Goal: Task Accomplishment & Management: Complete application form

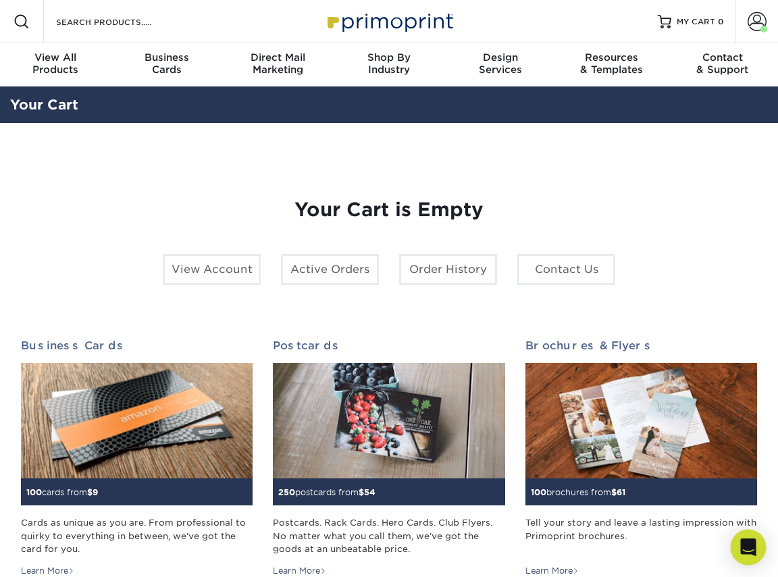
click at [736, 541] on div "Open Intercom Messenger" at bounding box center [749, 547] width 36 height 36
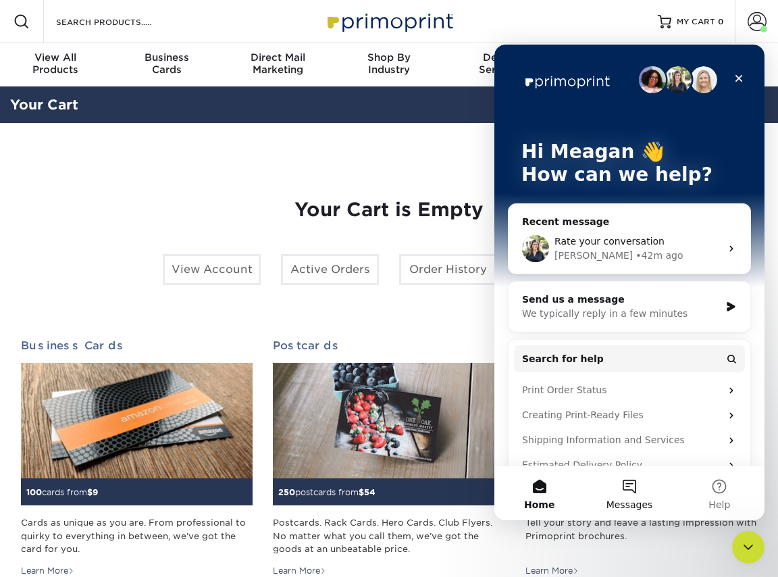
click at [635, 480] on button "Messages" at bounding box center [629, 493] width 90 height 54
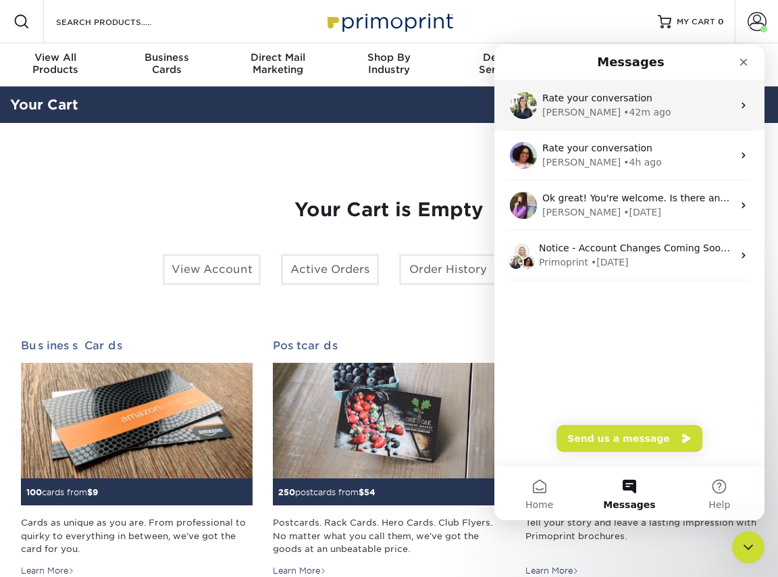
click at [627, 119] on div "Irene • 42m ago" at bounding box center [637, 112] width 190 height 14
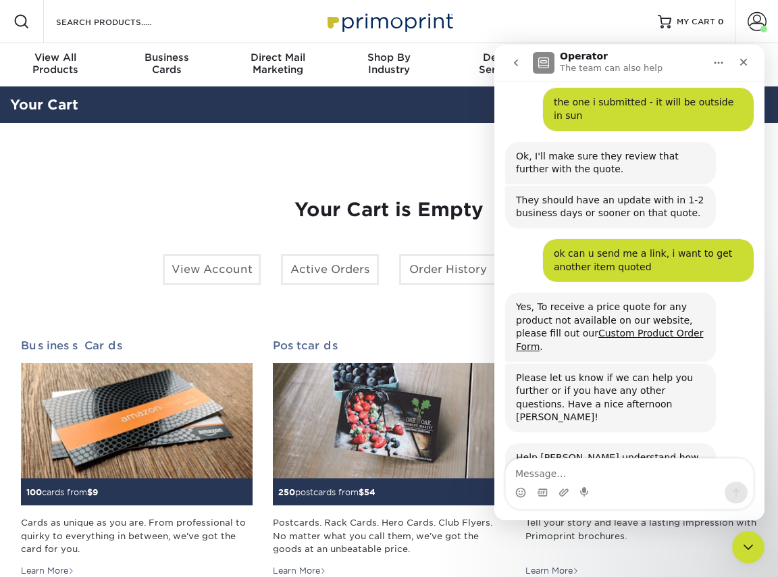
scroll to position [1519, 0]
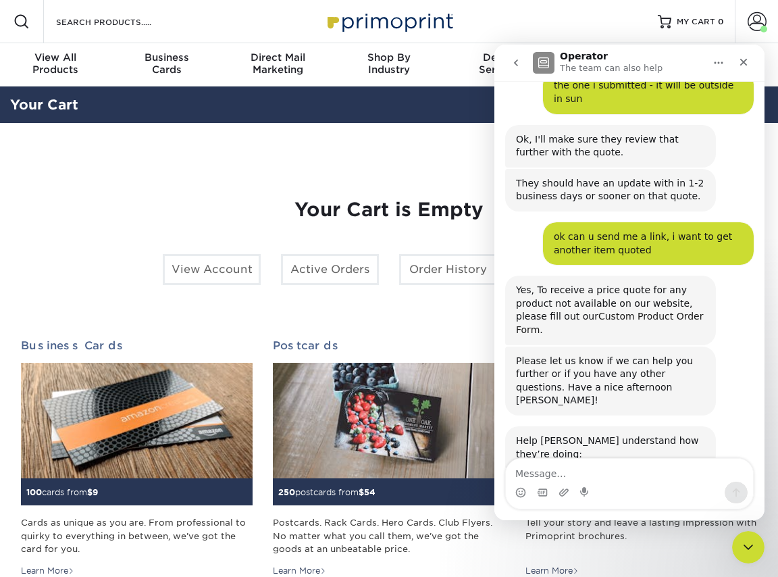
click at [622, 311] on link "Custom Product Order Form" at bounding box center [609, 323] width 187 height 24
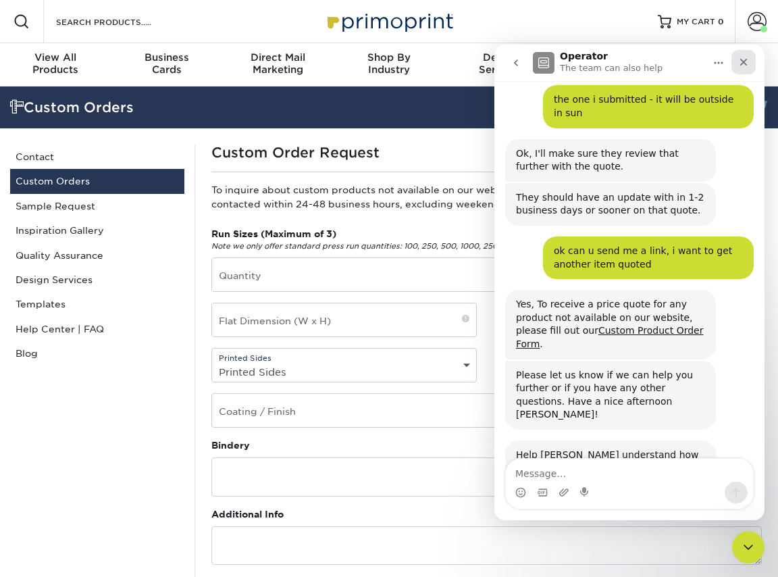
scroll to position [1519, 0]
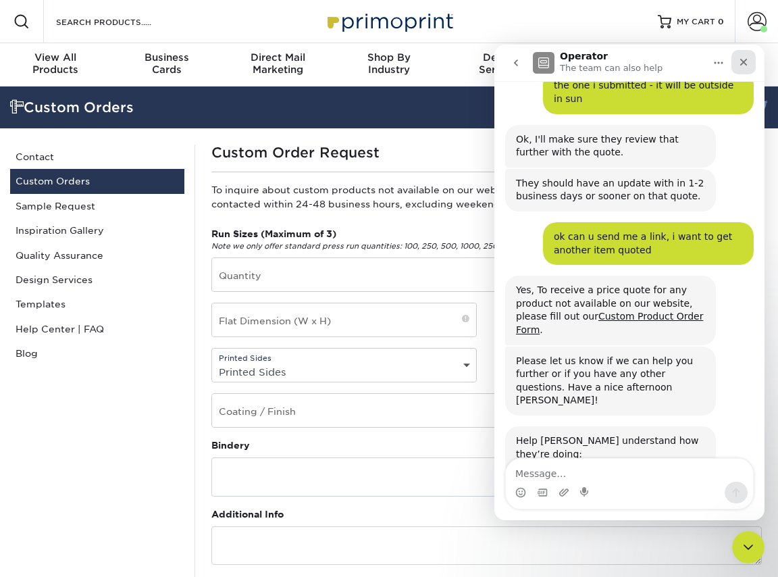
click at [739, 63] on icon "Close" at bounding box center [743, 62] width 11 height 11
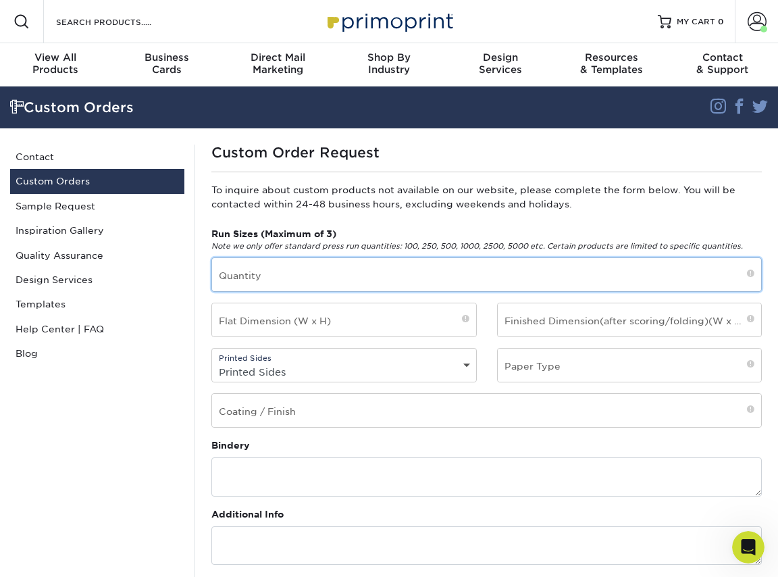
click at [302, 270] on input "text" at bounding box center [486, 274] width 549 height 33
type input "40"
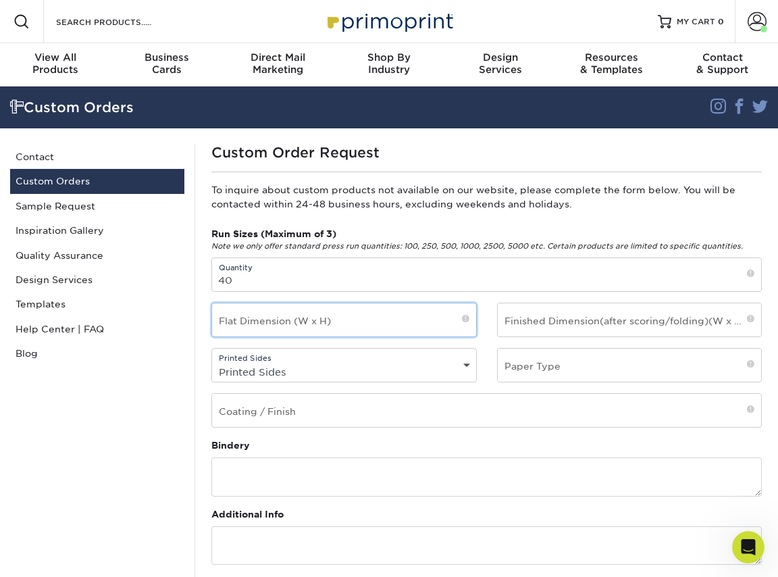
click at [340, 321] on input "text" at bounding box center [344, 319] width 264 height 33
type input "15x15"
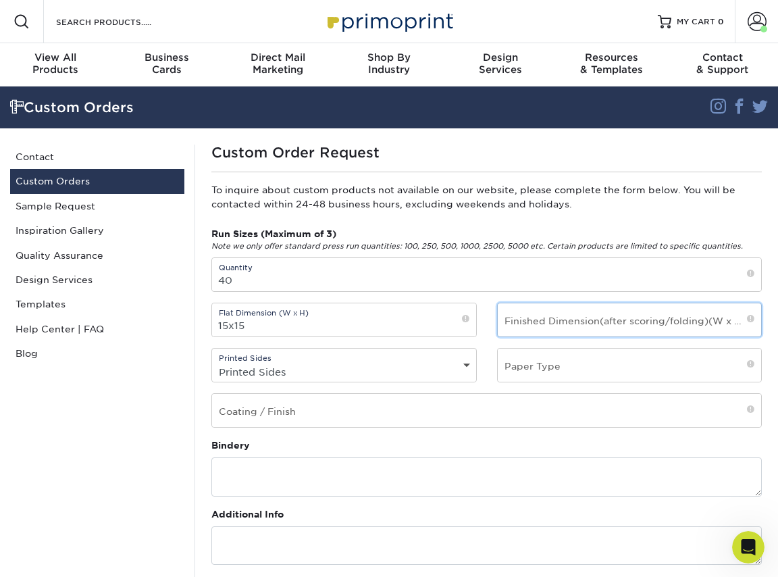
click at [598, 328] on input "text" at bounding box center [630, 319] width 264 height 33
click at [591, 327] on input "text" at bounding box center [630, 319] width 264 height 33
type input "15x15"
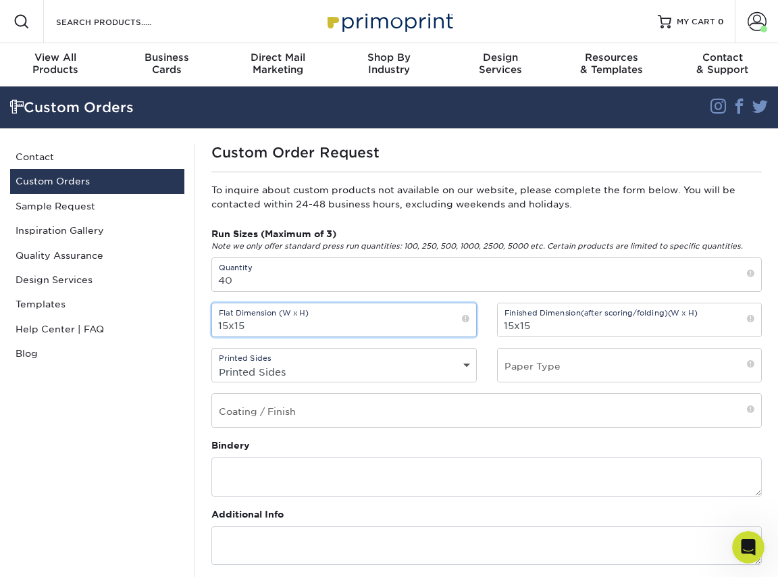
drag, startPoint x: 228, startPoint y: 324, endPoint x: 229, endPoint y: 342, distance: 17.6
click at [228, 327] on input "15x15" at bounding box center [344, 319] width 264 height 33
click at [272, 327] on input "15.125x15" at bounding box center [344, 319] width 264 height 33
type input "15.125x15.125"
click at [298, 371] on select "Printed Sides 4/0 - Single Sided 4/4 - Double Sided" at bounding box center [344, 372] width 264 height 20
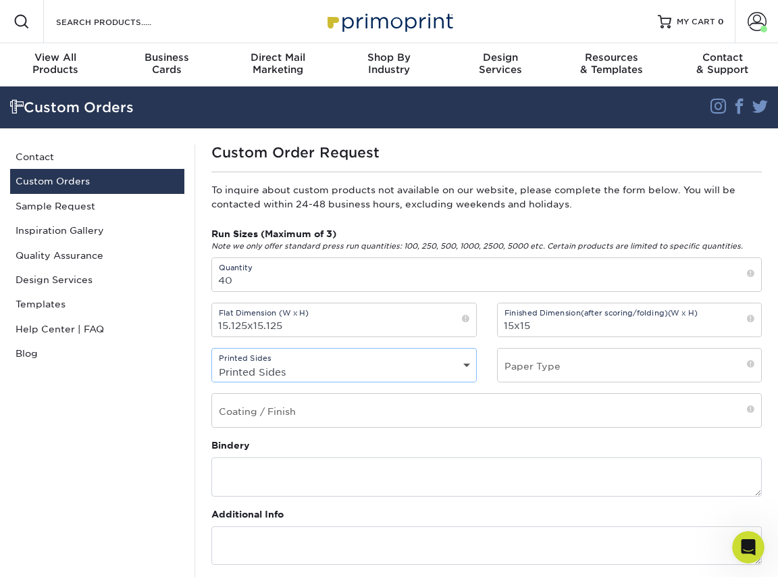
select select "4/0 - Single Sided"
click at [212, 362] on select "Printed Sides 4/0 - Single Sided 4/4 - Double Sided" at bounding box center [344, 372] width 264 height 20
click at [591, 362] on input "text" at bounding box center [630, 364] width 264 height 33
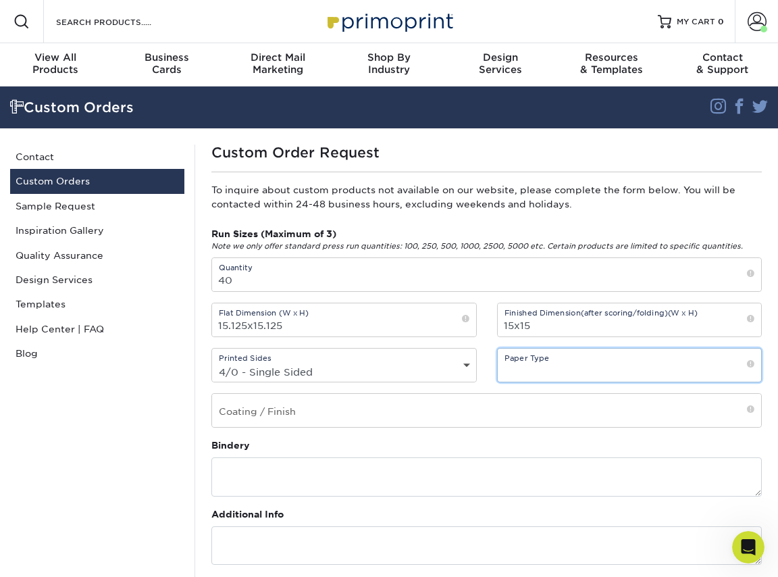
type input "v"
type input "transparent vinyl sticker"
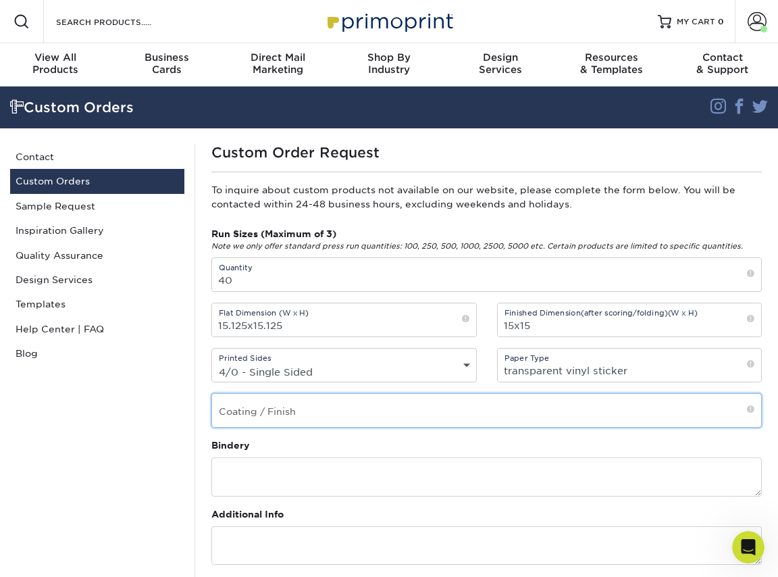
click at [373, 407] on input "text" at bounding box center [486, 410] width 549 height 33
type input "c"
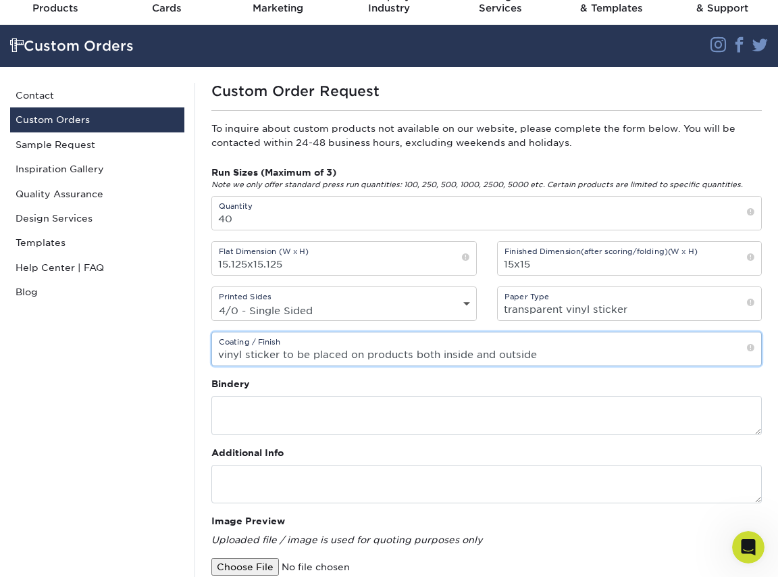
scroll to position [186, 0]
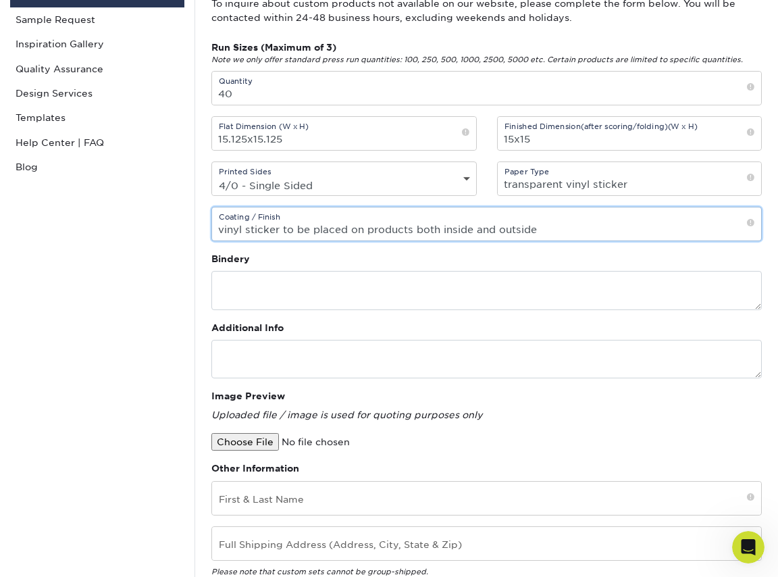
type input "vinyl sticker to be placed on products both inside and outside"
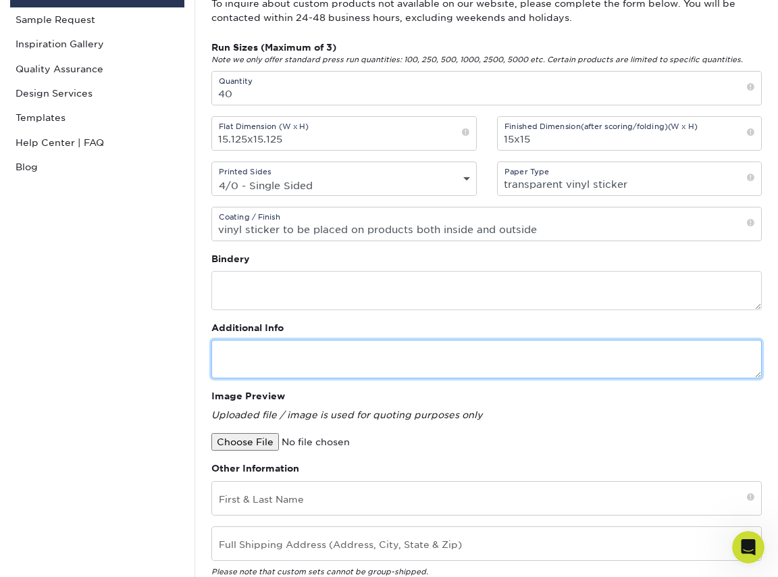
click at [292, 359] on textarea at bounding box center [486, 359] width 550 height 38
type textarea "T"
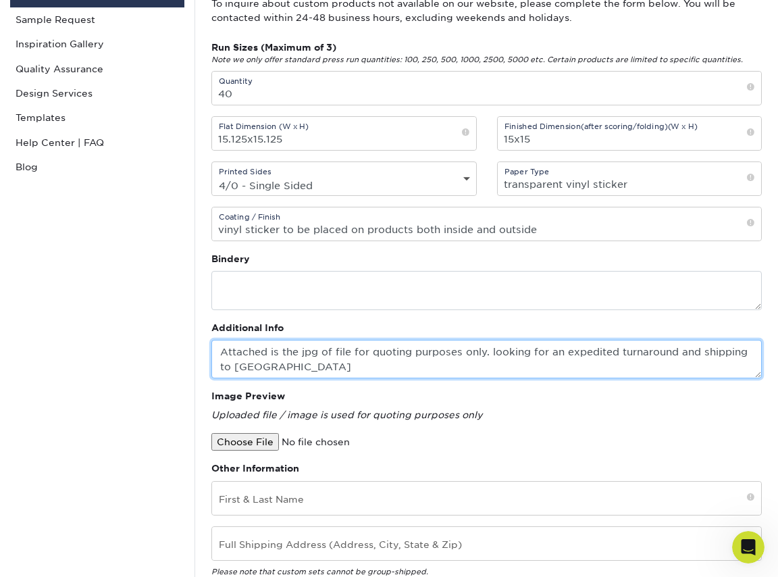
type textarea "Attached is the jpg of file for quoting purposes only. looking for an expedited…"
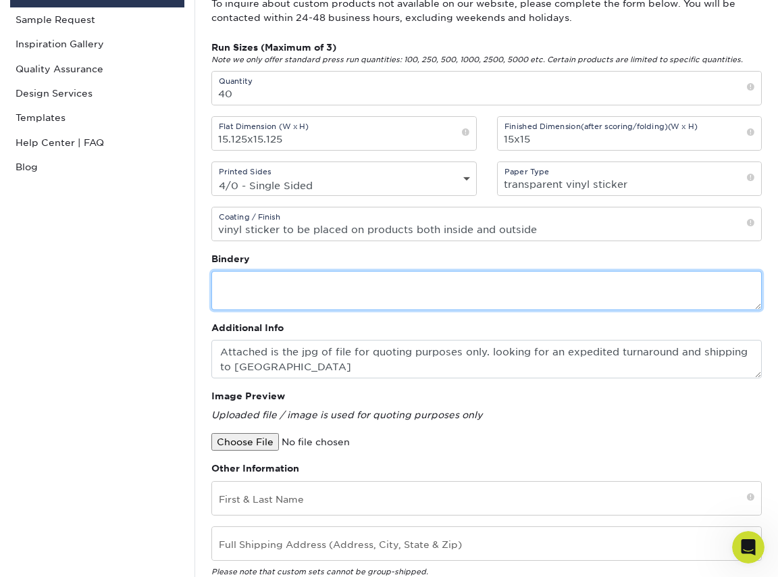
click at [446, 304] on textarea at bounding box center [486, 290] width 550 height 38
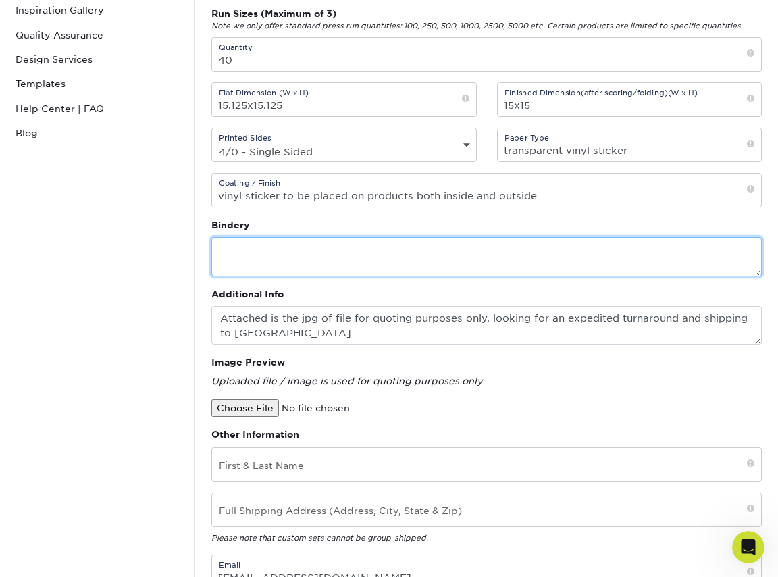
scroll to position [219, 0]
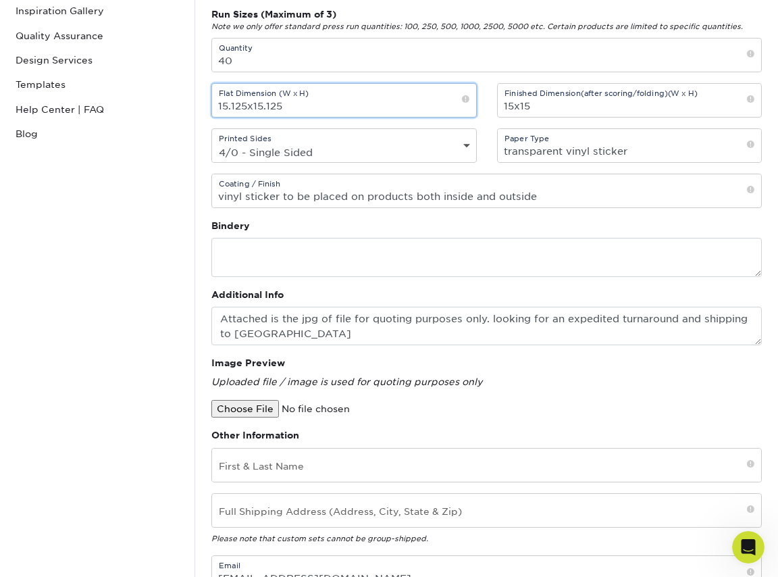
click at [199, 99] on div "Custom Order Request To inquire about custom products not available on our webs…" at bounding box center [485, 342] width 583 height 835
paste input "5."
click at [217, 105] on input "5.25" at bounding box center [344, 100] width 264 height 33
click at [253, 113] on input "15.25" at bounding box center [344, 100] width 264 height 33
paste input "5.25"
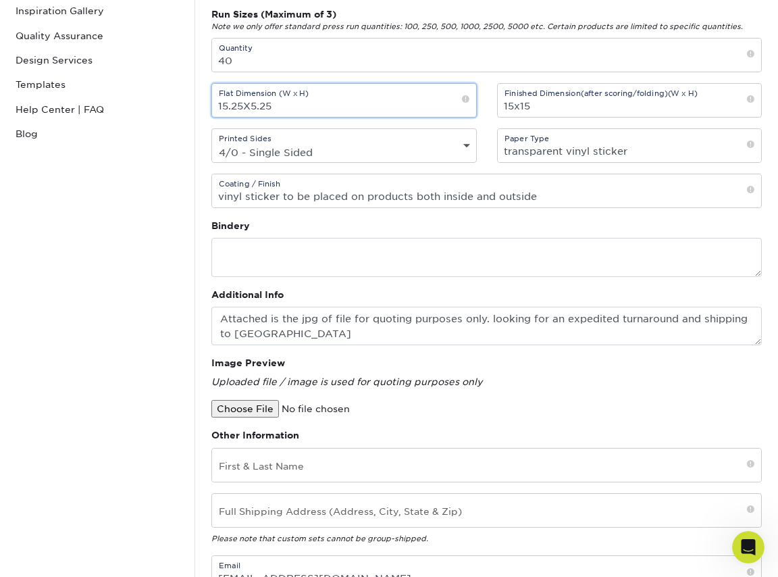
click at [251, 107] on input "15.25X5.25" at bounding box center [344, 100] width 264 height 33
click at [336, 99] on input "15.25X15.25" at bounding box center [344, 100] width 264 height 33
type input "15.25X15.25"
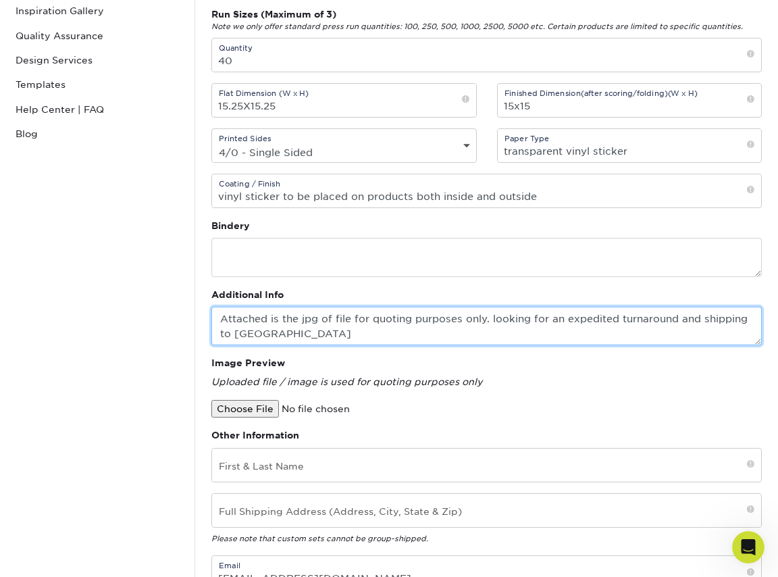
click at [223, 318] on textarea "Attached is the jpg of file for quoting purposes only. looking for an expedited…" at bounding box center [486, 326] width 550 height 38
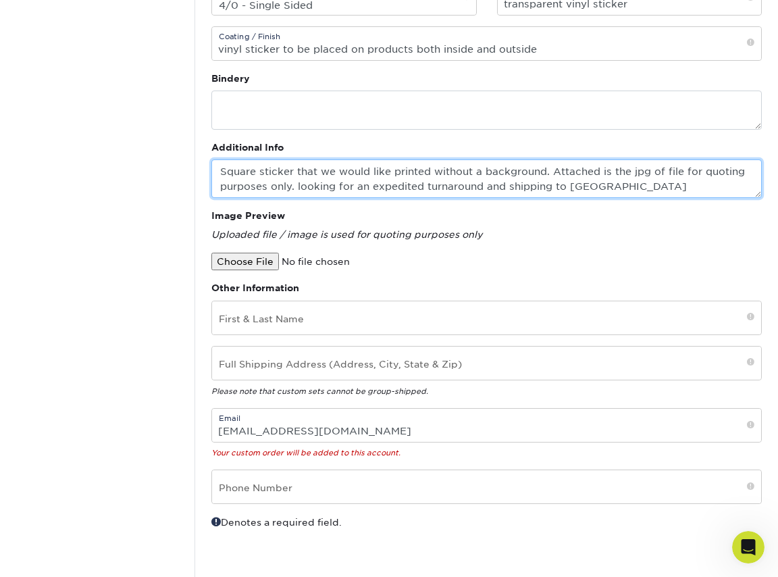
type textarea "Square sticker that we would like printed without a background. Attached is the…"
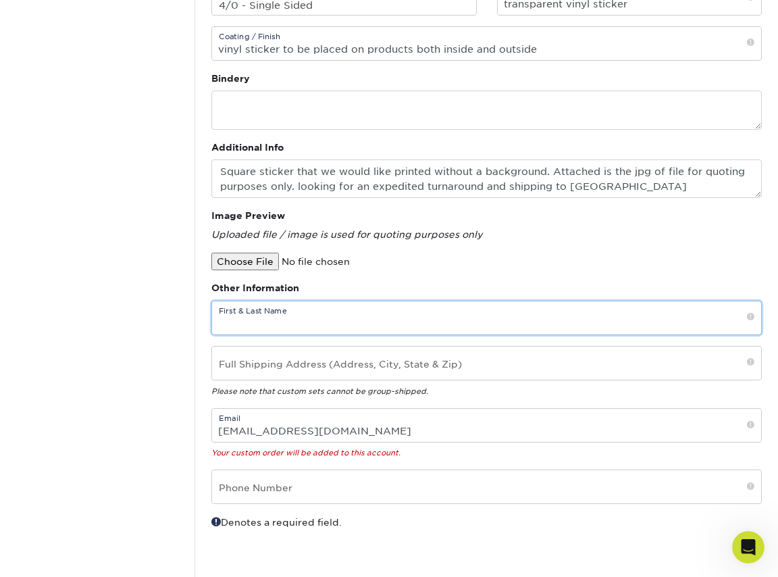
click at [261, 323] on input "text" at bounding box center [486, 317] width 549 height 33
type input "Ried Floco"
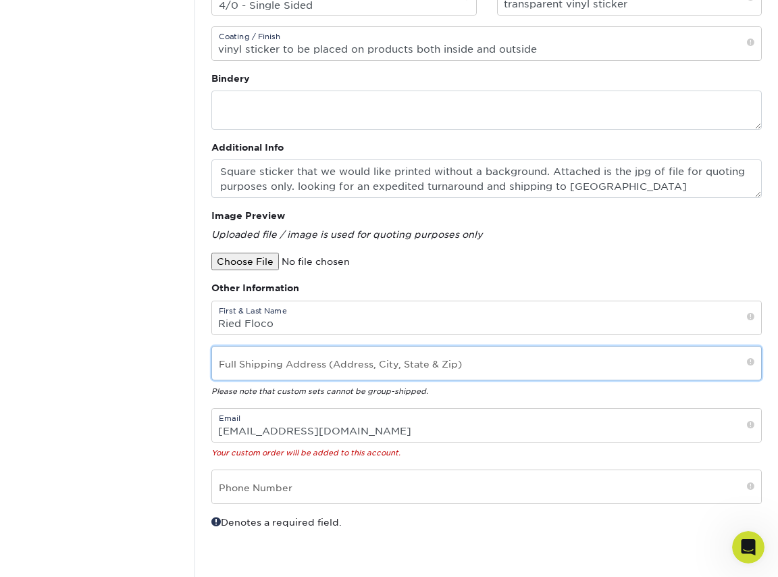
click at [390, 361] on input "text" at bounding box center [486, 362] width 549 height 33
type input "2525 N 3rd Street, Phoenix, AZ 85004"
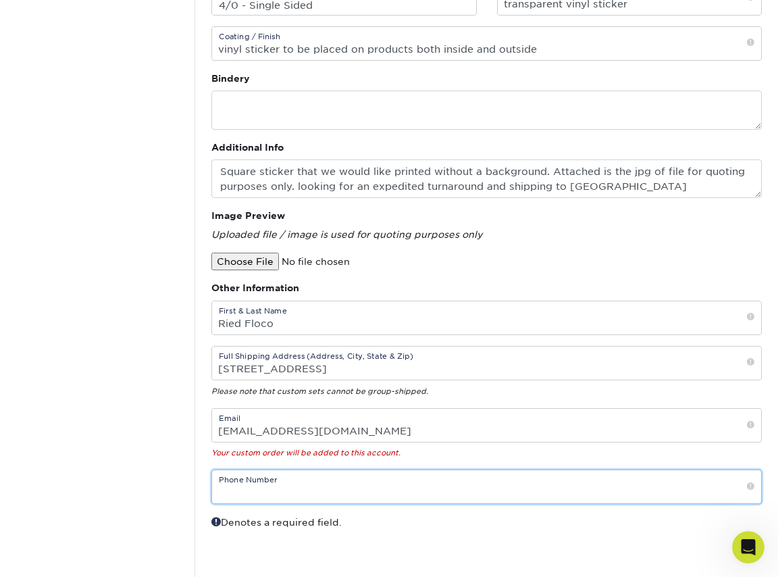
click at [303, 495] on input "text" at bounding box center [486, 486] width 549 height 33
type input "4802396705"
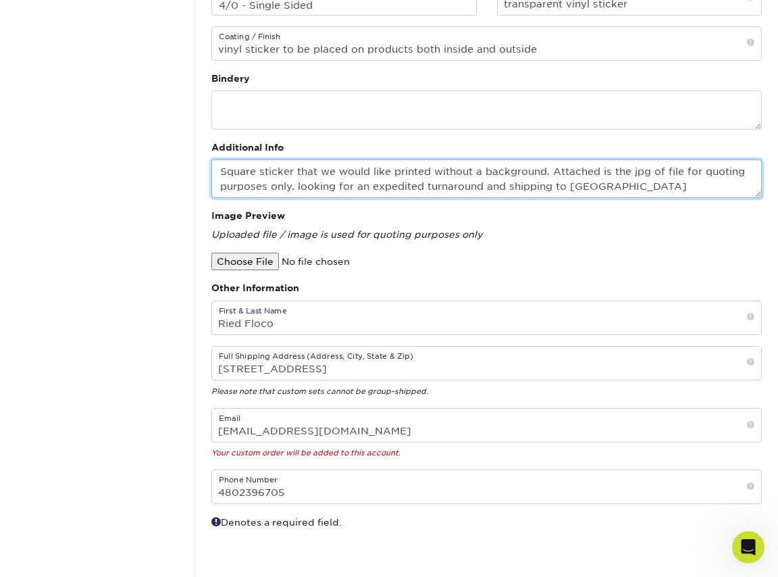
click at [631, 190] on textarea "Square sticker that we would like printed without a background. Attached is the…" at bounding box center [486, 178] width 550 height 38
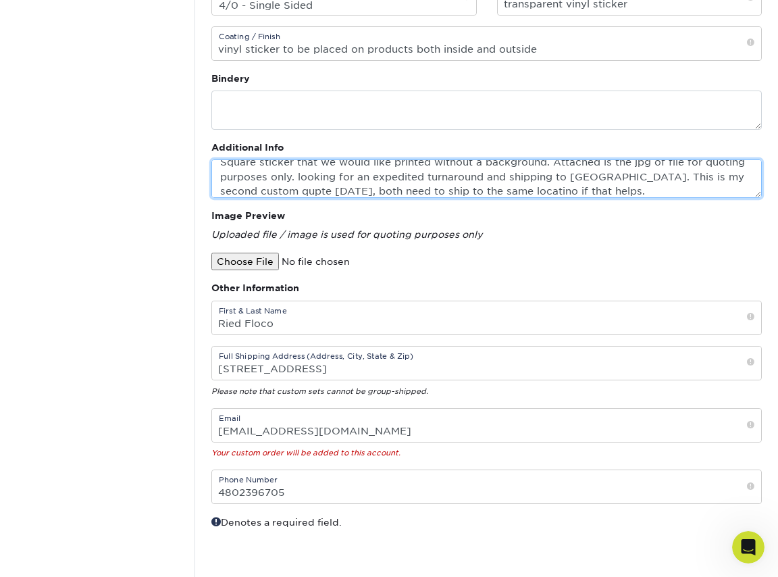
scroll to position [15, 0]
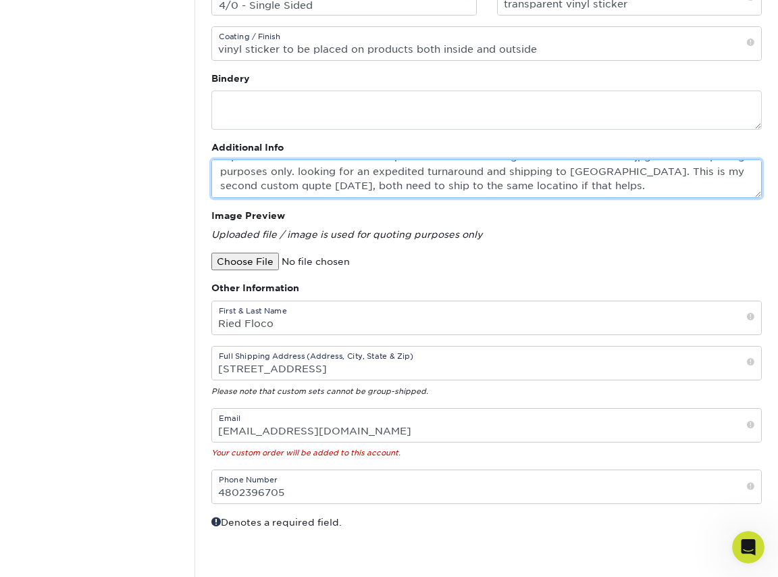
click at [474, 189] on textarea "Square sticker that we would like printed without a background. Attached is the…" at bounding box center [486, 178] width 550 height 38
click at [473, 186] on textarea "Square sticker that we would like printed without a background. Attached is the…" at bounding box center [486, 178] width 550 height 38
click at [234, 187] on textarea "Square sticker that we would like printed without a background. Attached is the…" at bounding box center [486, 178] width 550 height 38
click at [602, 187] on textarea "Square sticker that we would like printed without a background. Attached is the…" at bounding box center [486, 178] width 550 height 38
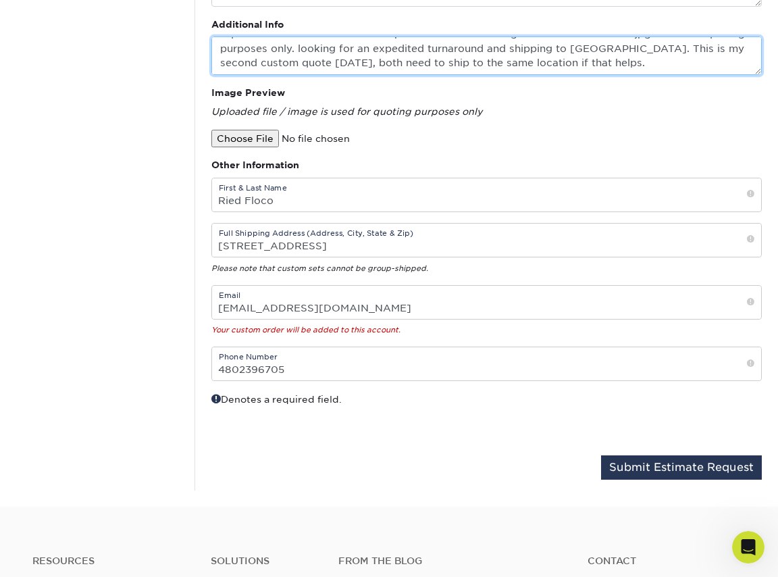
scroll to position [1519, 0]
type textarea "Square sticker that we would like printed without a background. Attached is the…"
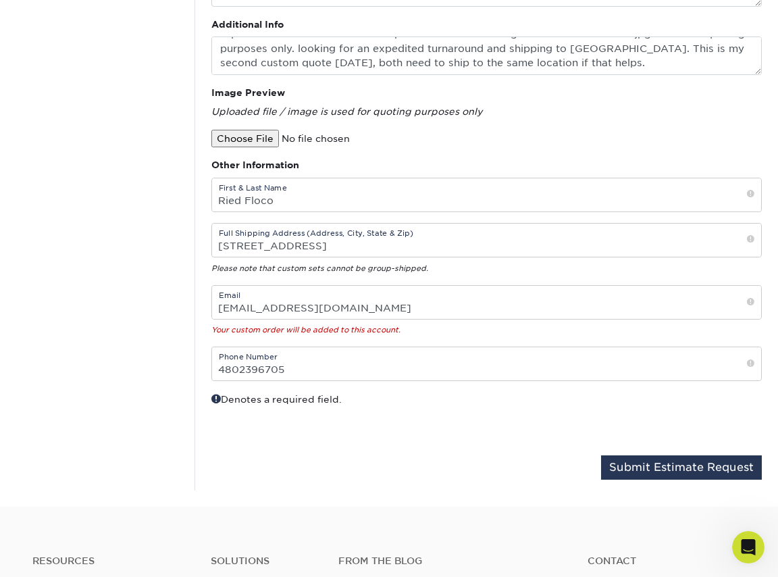
click at [250, 142] on input "file" at bounding box center [326, 139] width 230 height 18
type input "C:\fakepath\TechForce-Transparent-Vinyl-Sticker-St-marys.png"
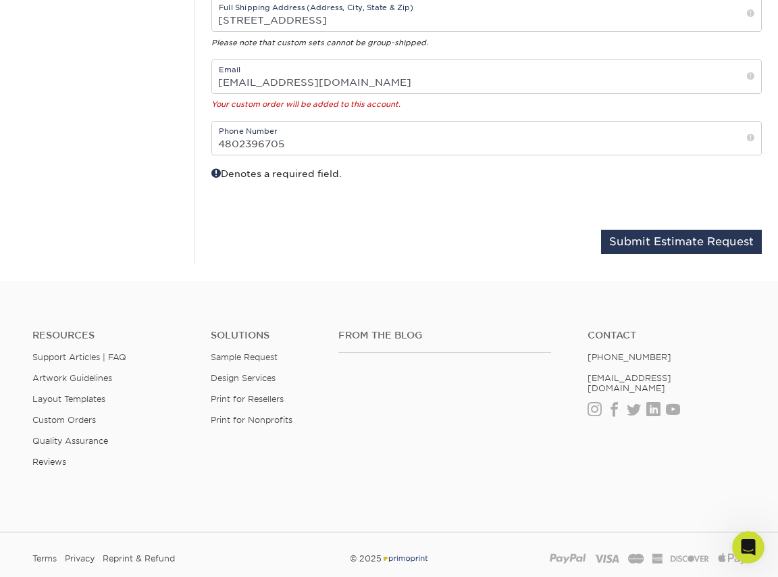
scroll to position [619, 0]
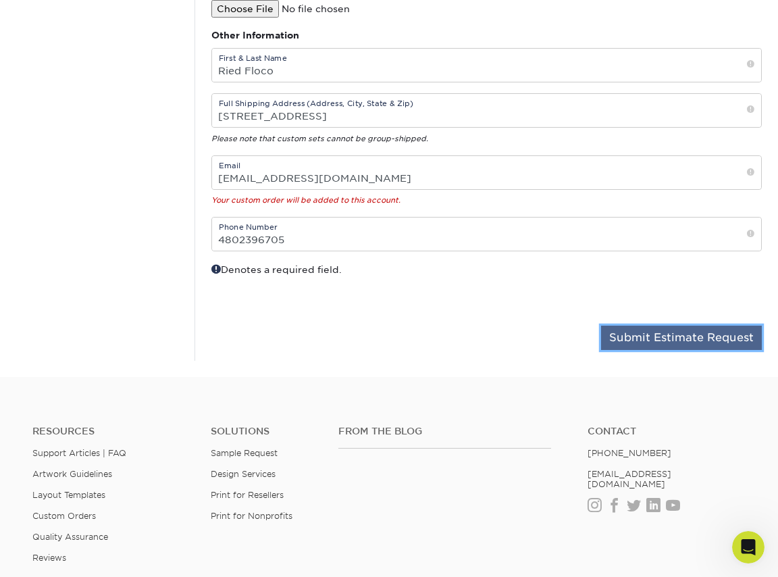
click at [681, 338] on button "Submit Estimate Request" at bounding box center [681, 337] width 161 height 24
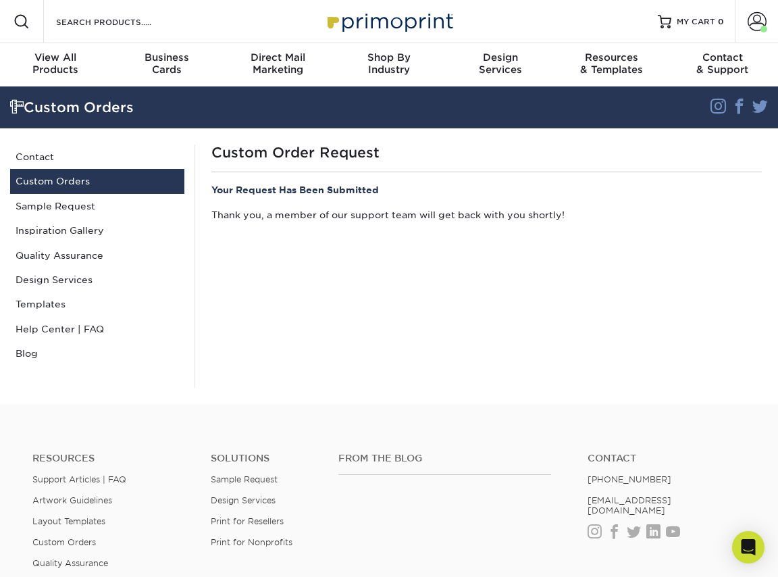
click at [59, 177] on link "Custom Orders" at bounding box center [97, 181] width 174 height 24
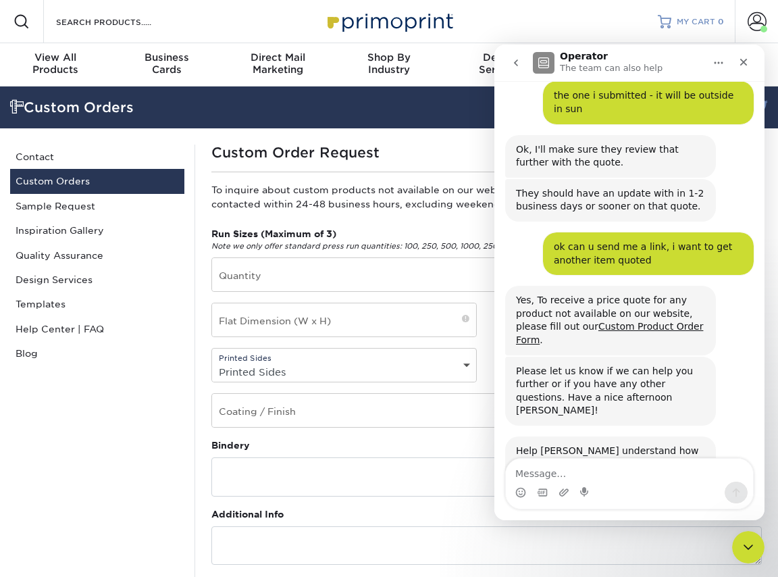
scroll to position [1519, 0]
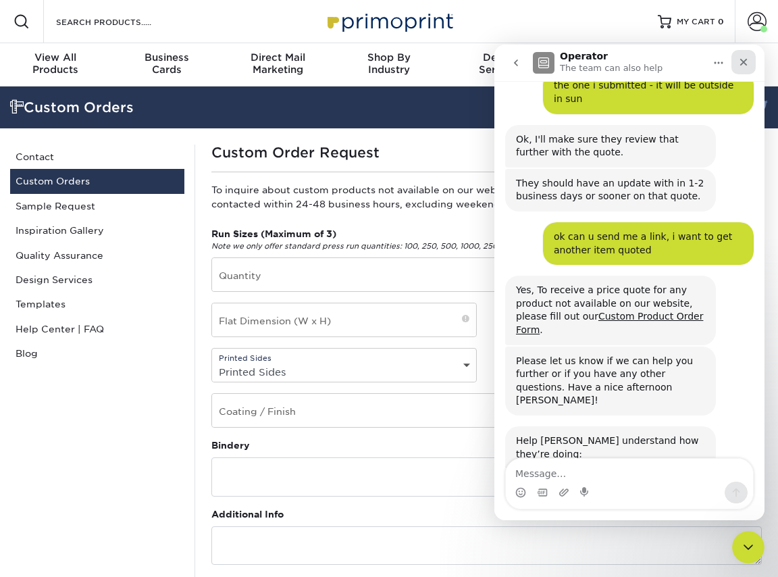
click at [739, 58] on icon "Close" at bounding box center [743, 62] width 11 height 11
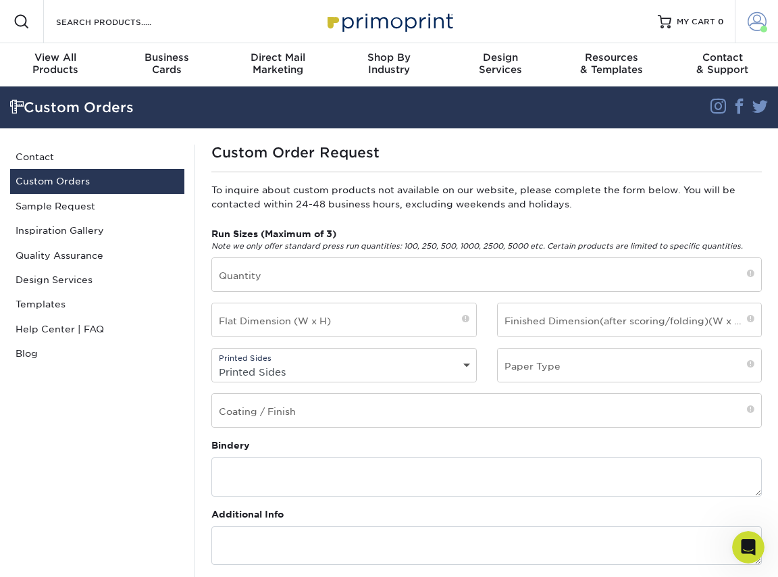
click at [761, 15] on span at bounding box center [756, 21] width 19 height 19
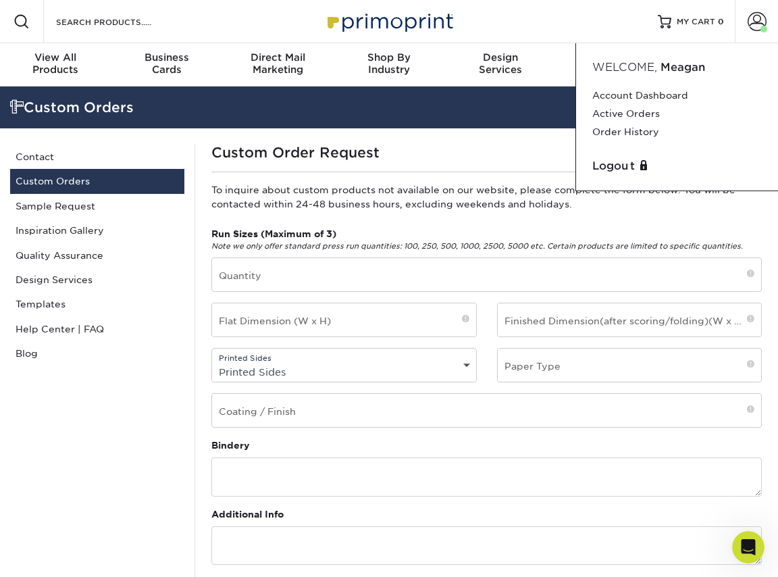
click at [80, 432] on div "Custom Orders Contact Custom Orders Sample Request Inspiration Gallery Quality …" at bounding box center [97, 561] width 194 height 835
